Goal: Navigation & Orientation: Go to known website

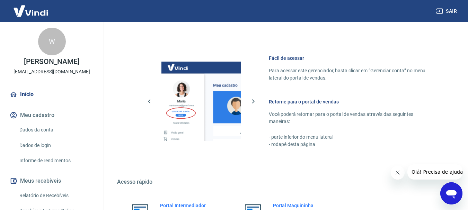
scroll to position [359, 0]
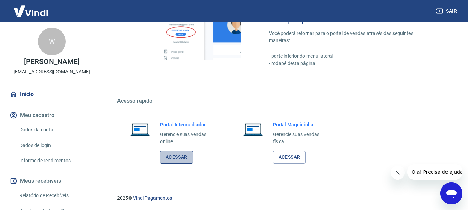
click at [171, 155] on link "Acessar" at bounding box center [176, 157] width 33 height 13
